Goal: Task Accomplishment & Management: Use online tool/utility

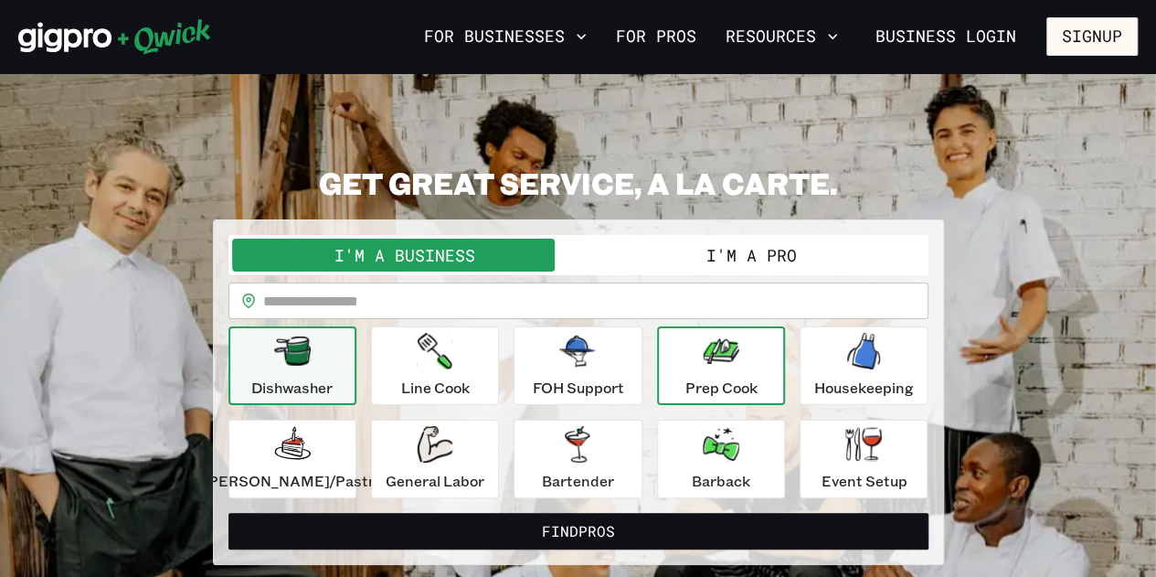
click at [727, 372] on div "Prep Cook" at bounding box center [721, 366] width 72 height 66
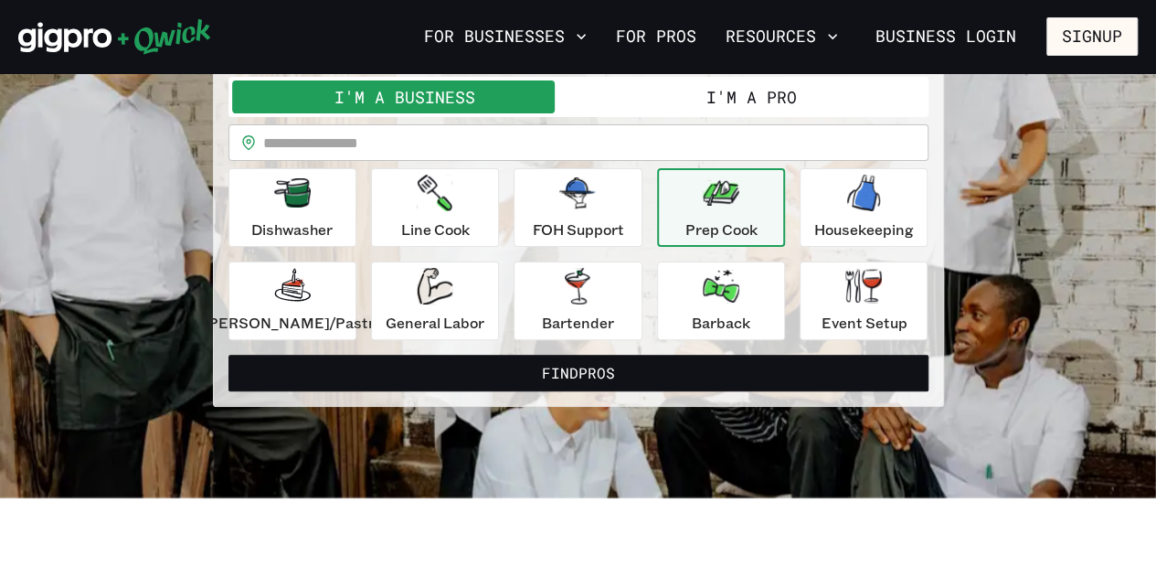
scroll to position [165, 0]
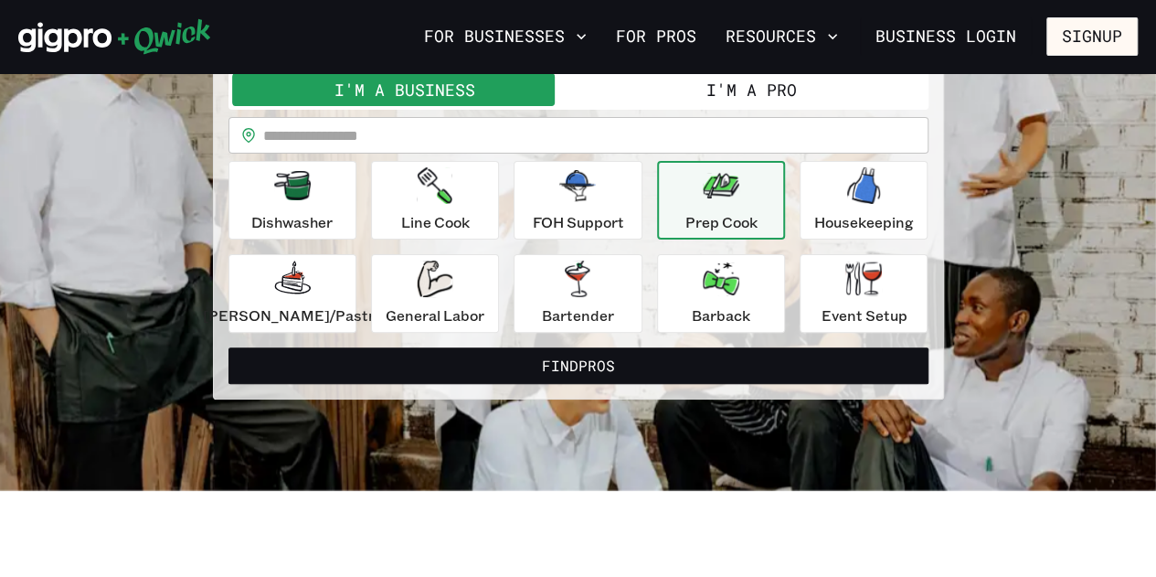
click at [704, 100] on button "I'm a Pro" at bounding box center [752, 89] width 346 height 33
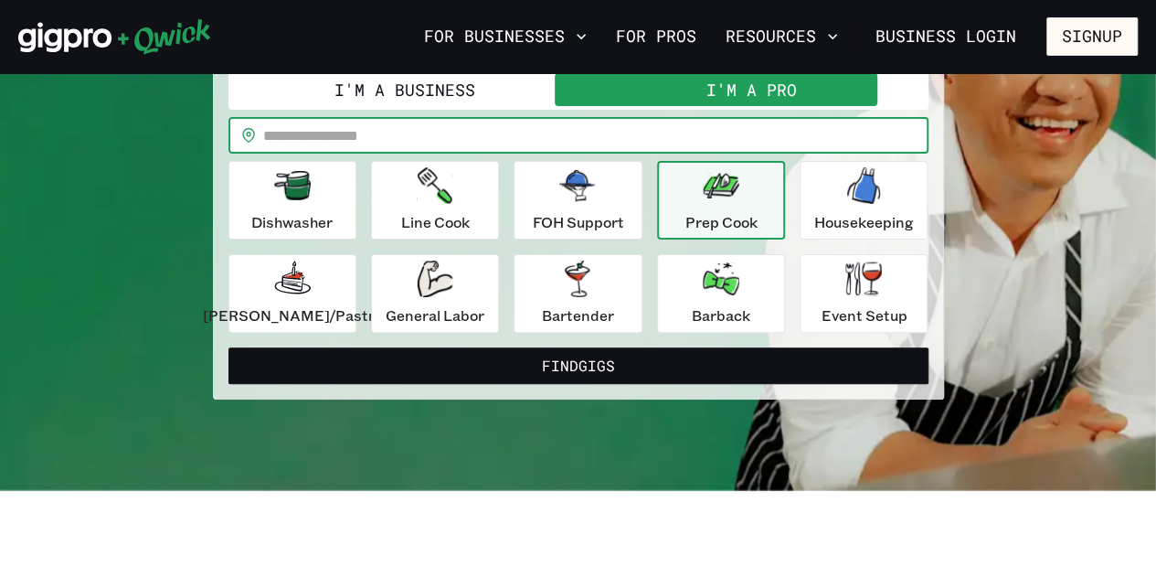
click at [541, 128] on input "text" at bounding box center [595, 135] width 665 height 37
type input "*****"
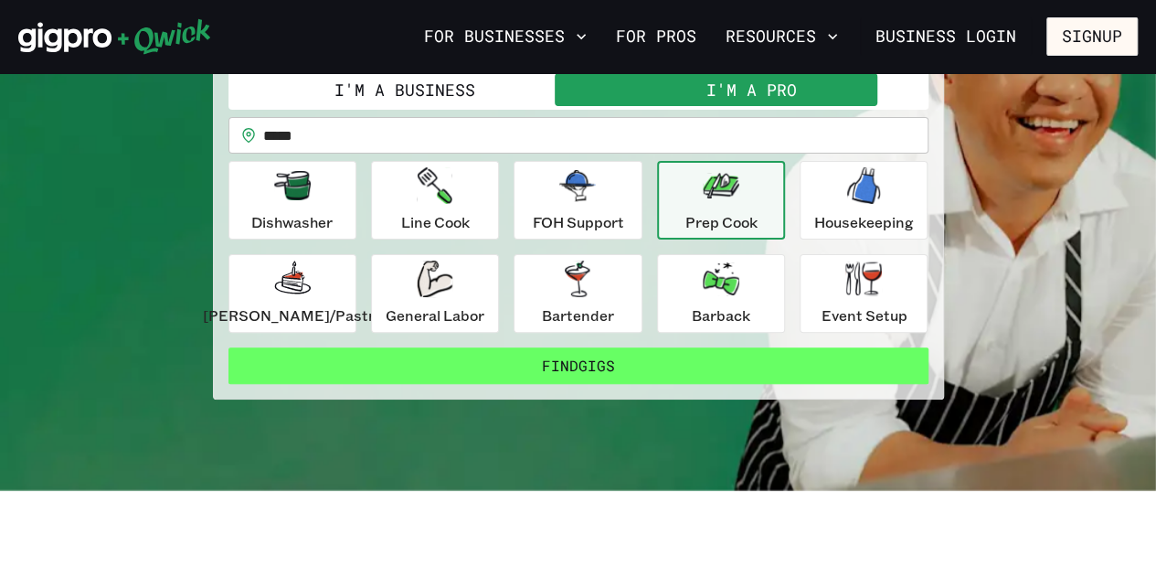
click at [615, 361] on button "Find Gigs" at bounding box center [579, 365] width 700 height 37
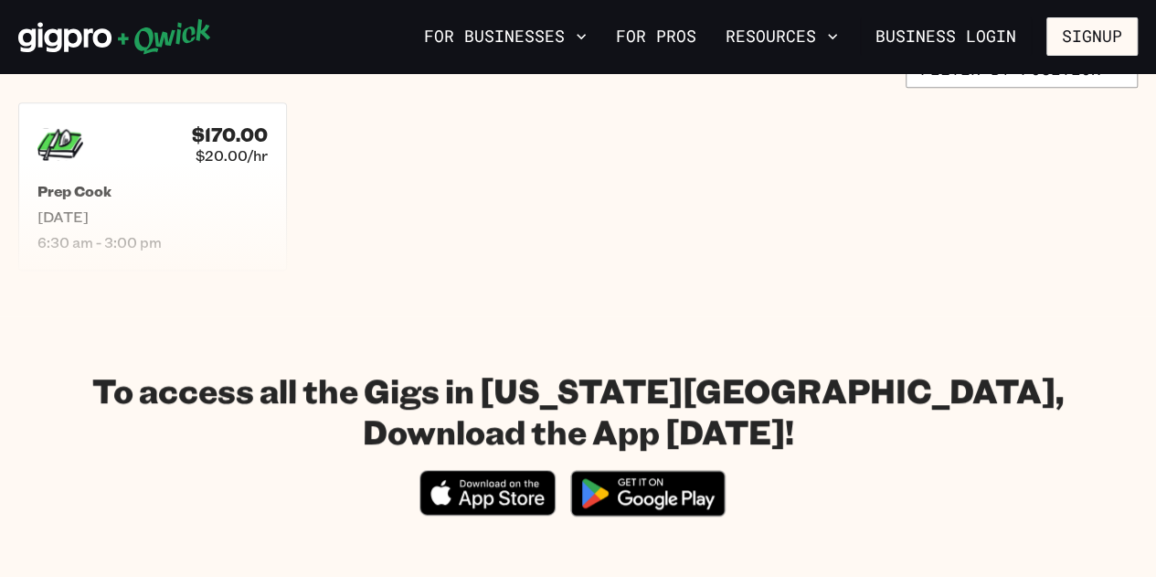
scroll to position [484, 0]
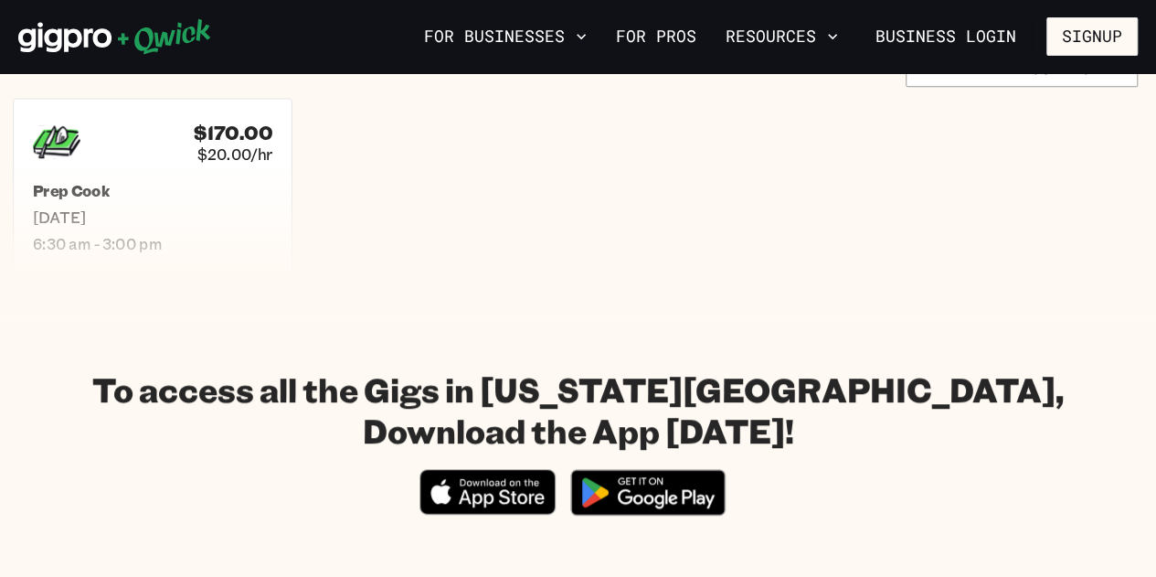
click at [179, 187] on h5 "Prep Cook" at bounding box center [152, 190] width 239 height 19
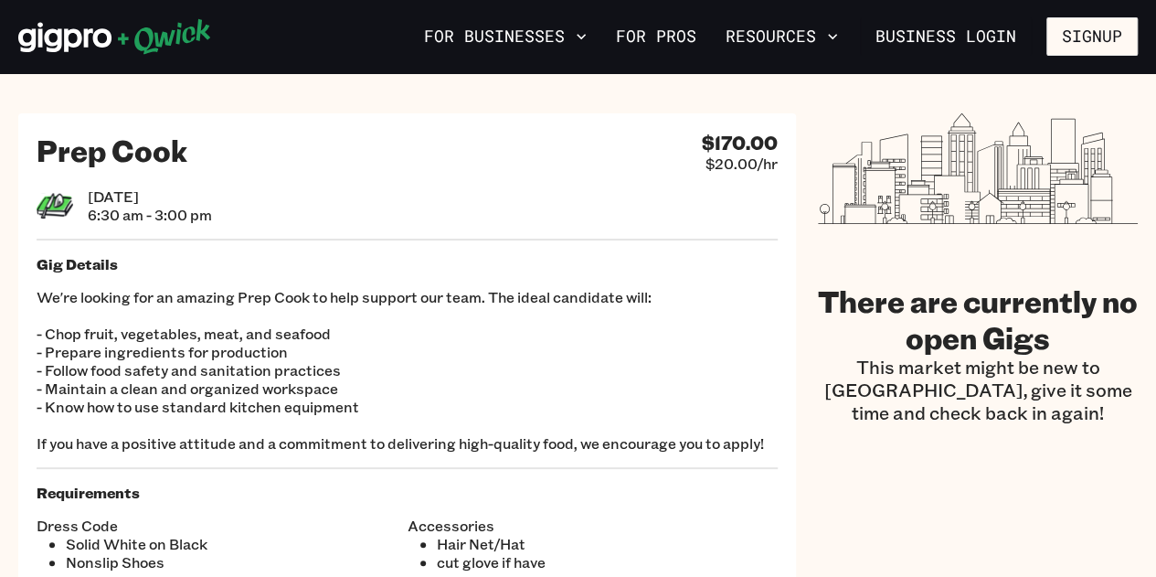
scroll to position [6, 0]
